Goal: Task Accomplishment & Management: Manage account settings

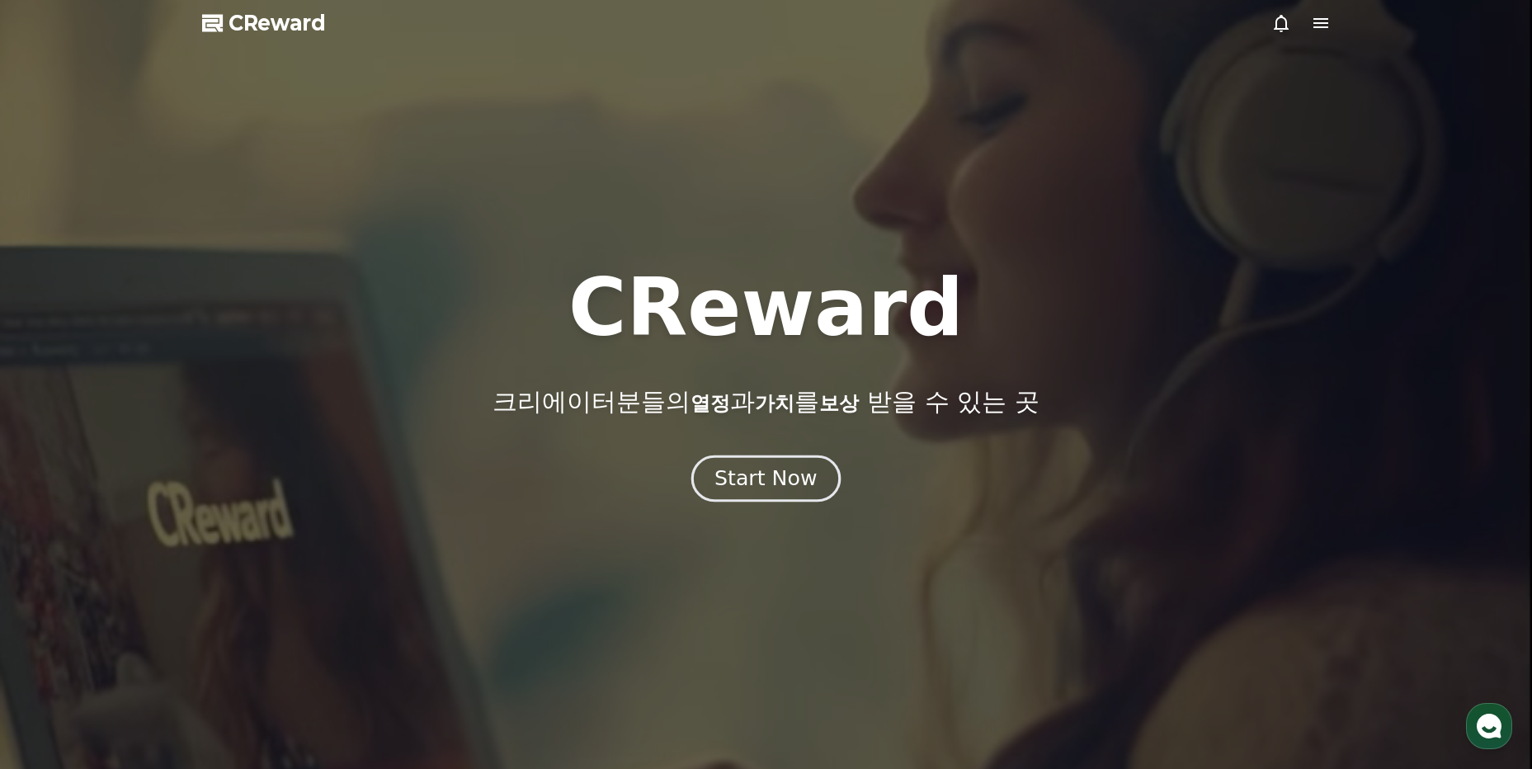
click at [760, 480] on div "Start Now" at bounding box center [765, 478] width 102 height 28
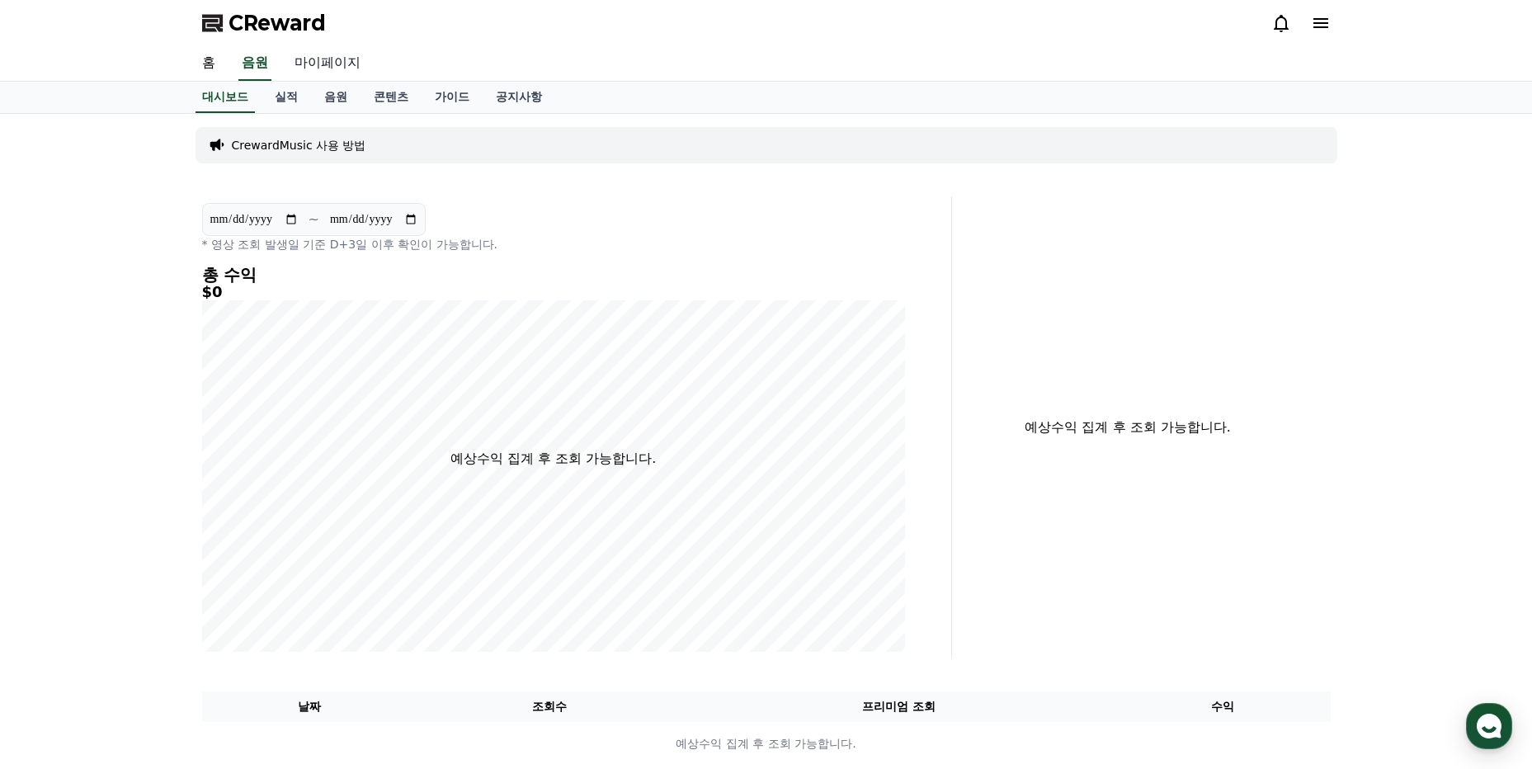
click at [318, 63] on link "마이페이지" at bounding box center [327, 63] width 92 height 35
select select "**********"
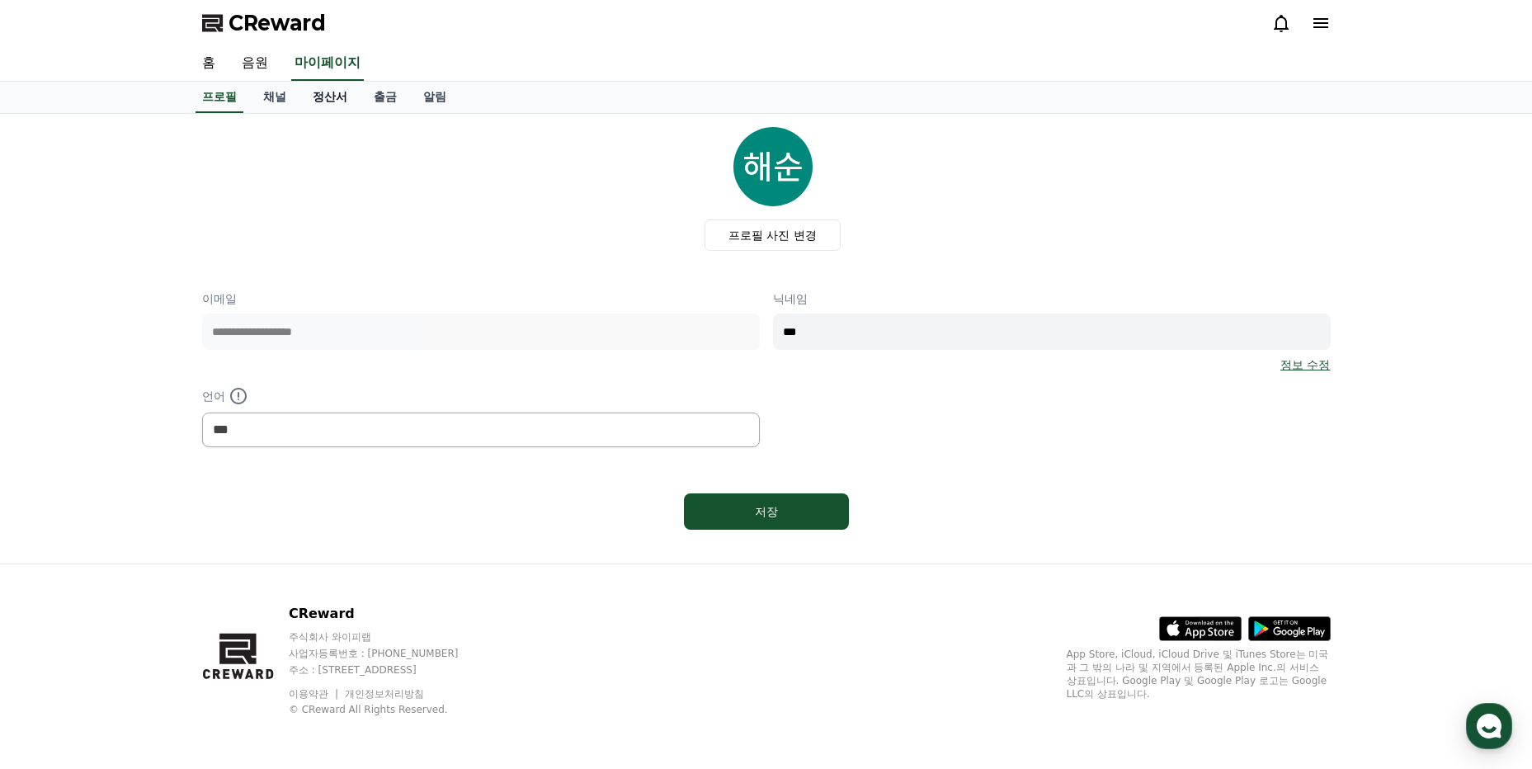
click at [326, 99] on link "정산서" at bounding box center [329, 97] width 61 height 31
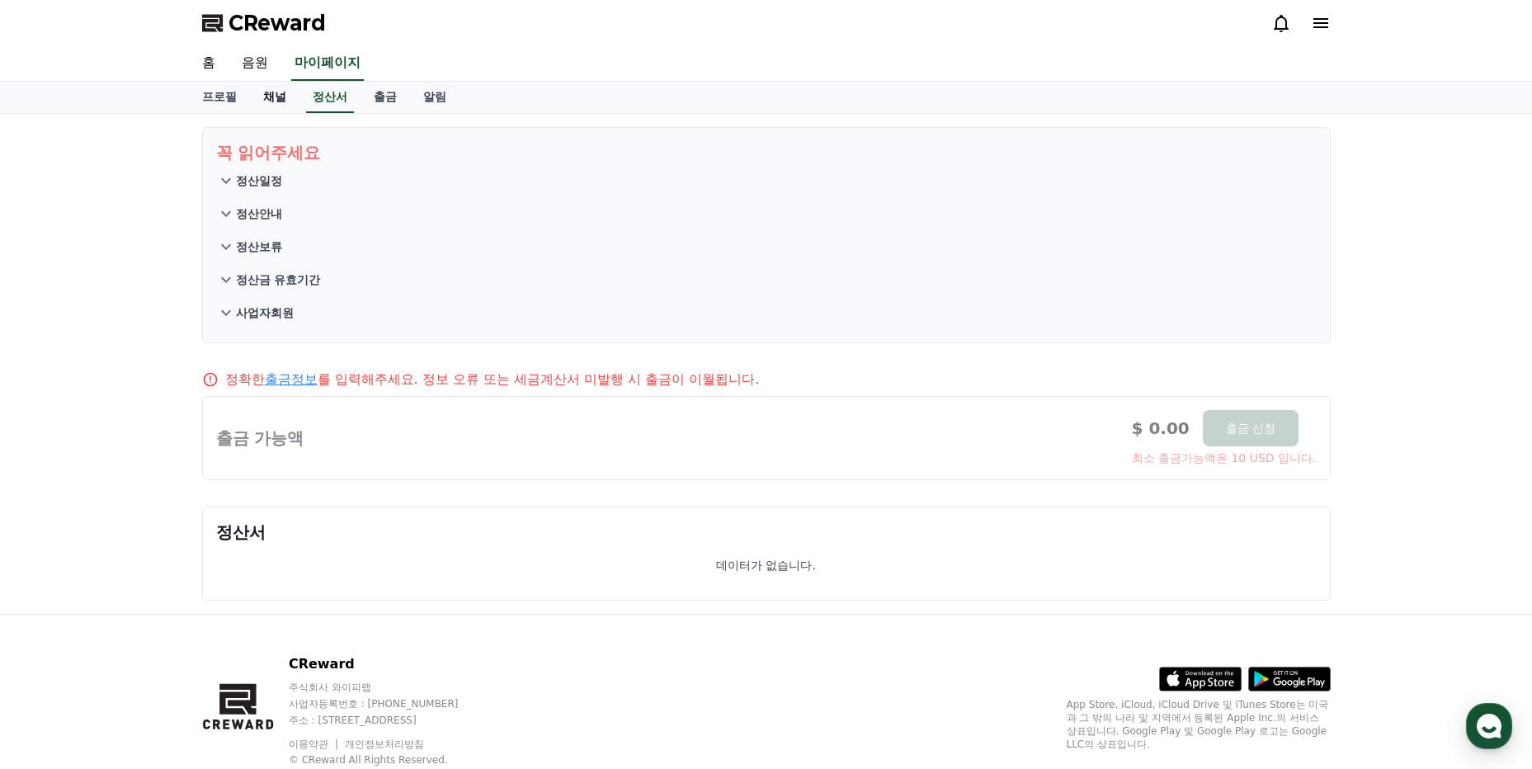
click at [277, 96] on link "채널" at bounding box center [274, 97] width 49 height 31
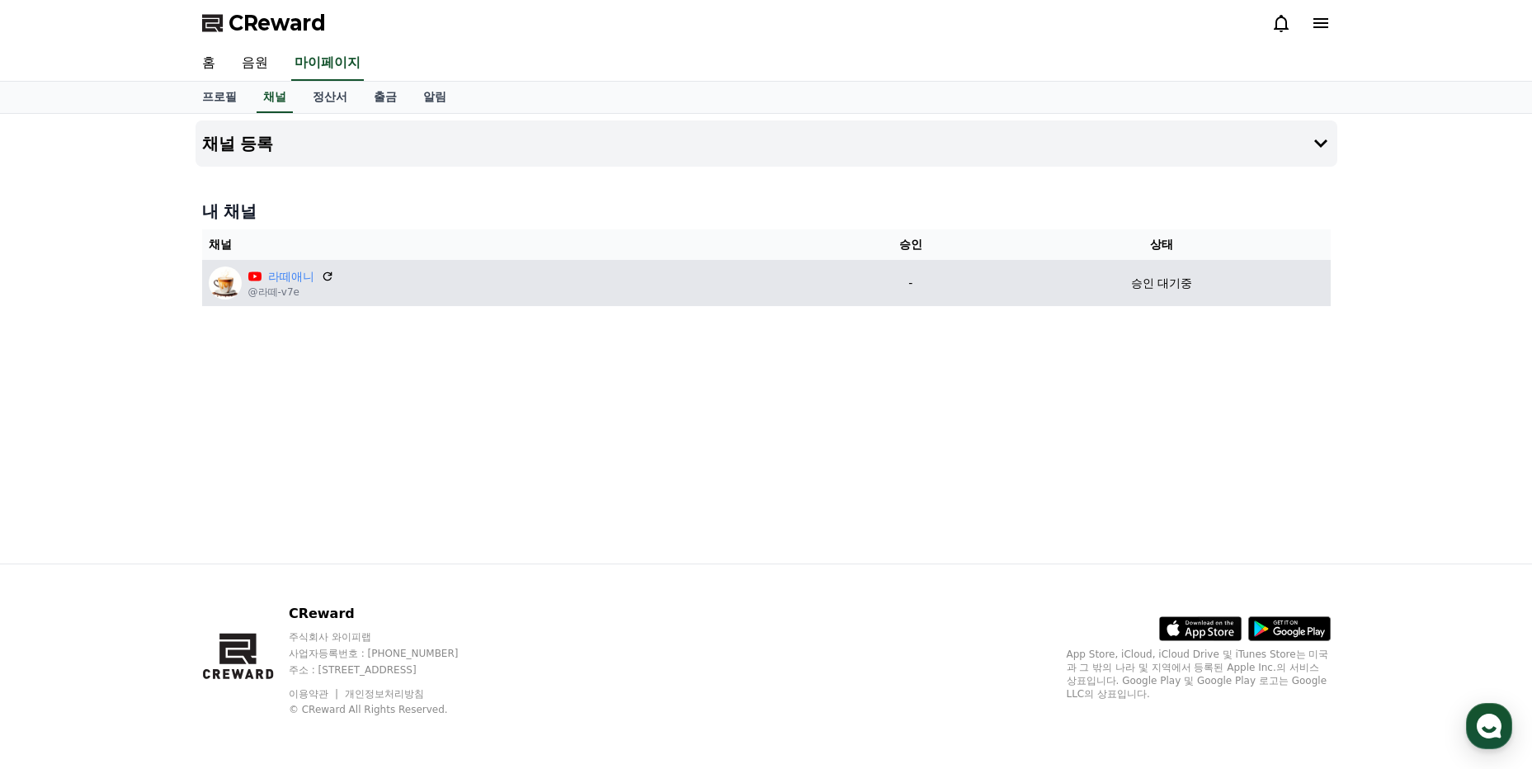
click at [878, 285] on p "-" at bounding box center [910, 283] width 151 height 17
